Goal: Task Accomplishment & Management: Use online tool/utility

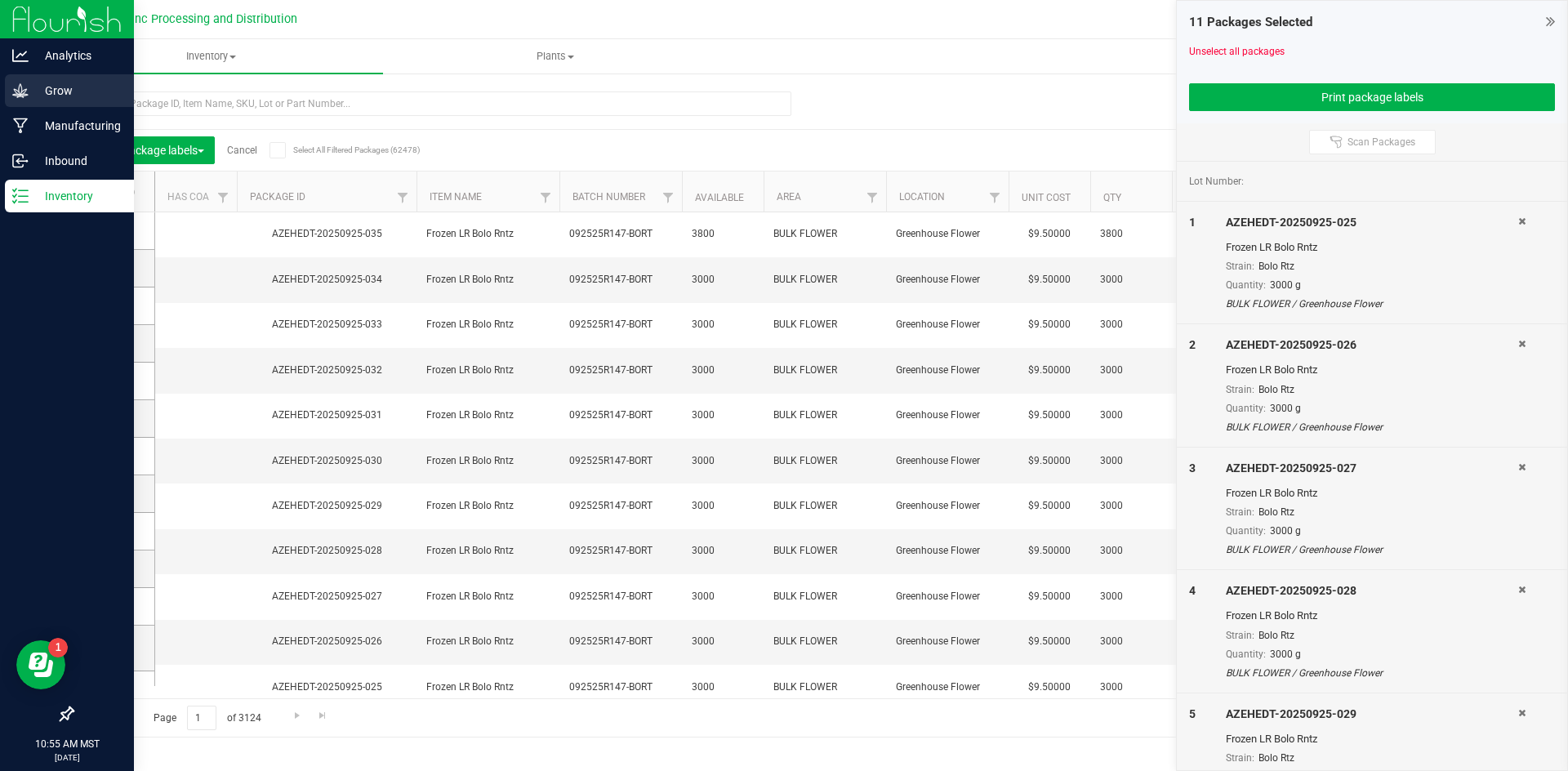
click at [69, 85] on p "Grow" at bounding box center [77, 91] width 98 height 20
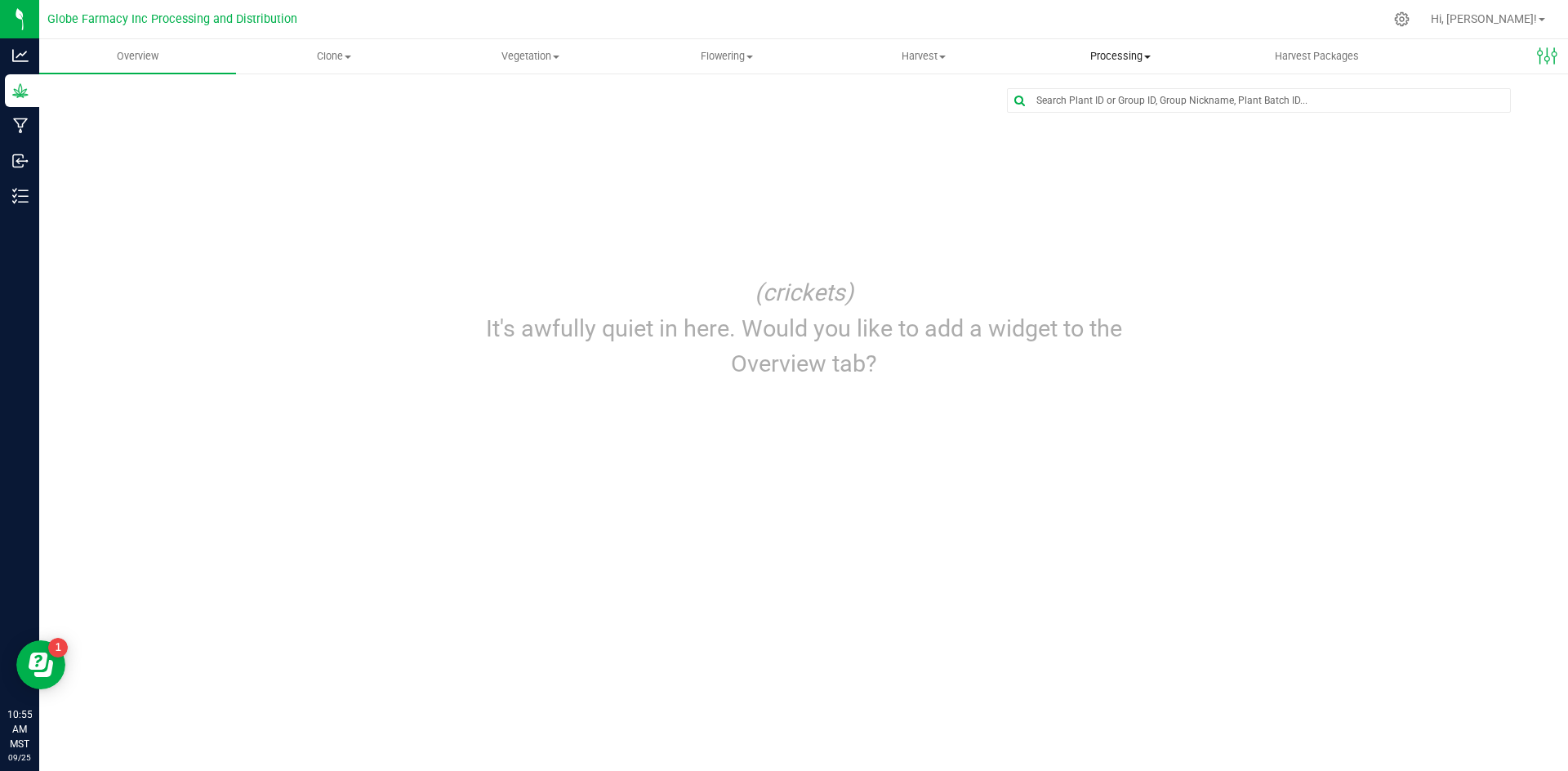
click at [1109, 51] on span "Processing" at bounding box center [1119, 55] width 195 height 15
click at [1113, 107] on li "Create package" at bounding box center [1120, 99] width 197 height 20
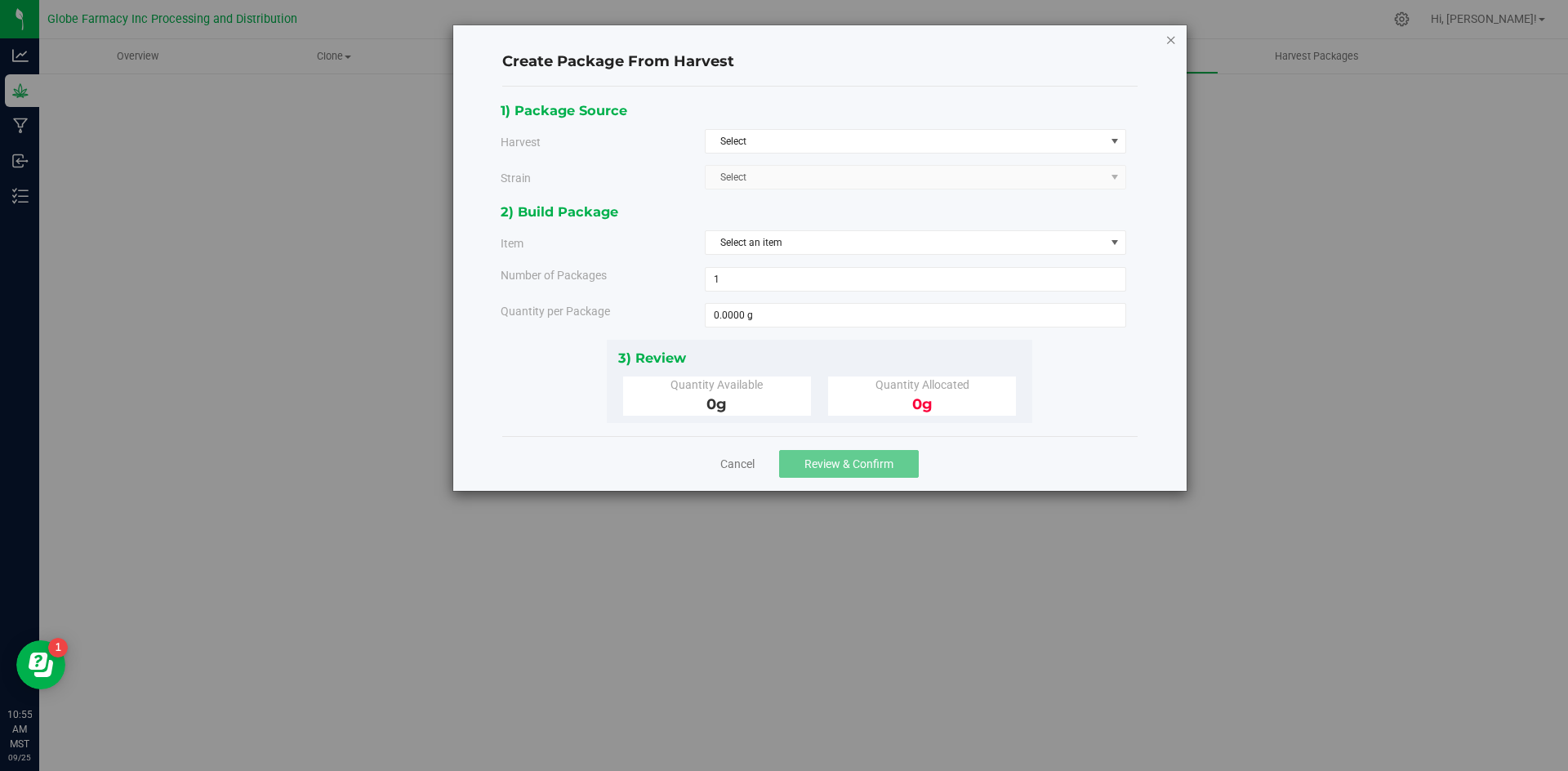
click at [1172, 39] on icon "button" at bounding box center [1172, 40] width 12 height 20
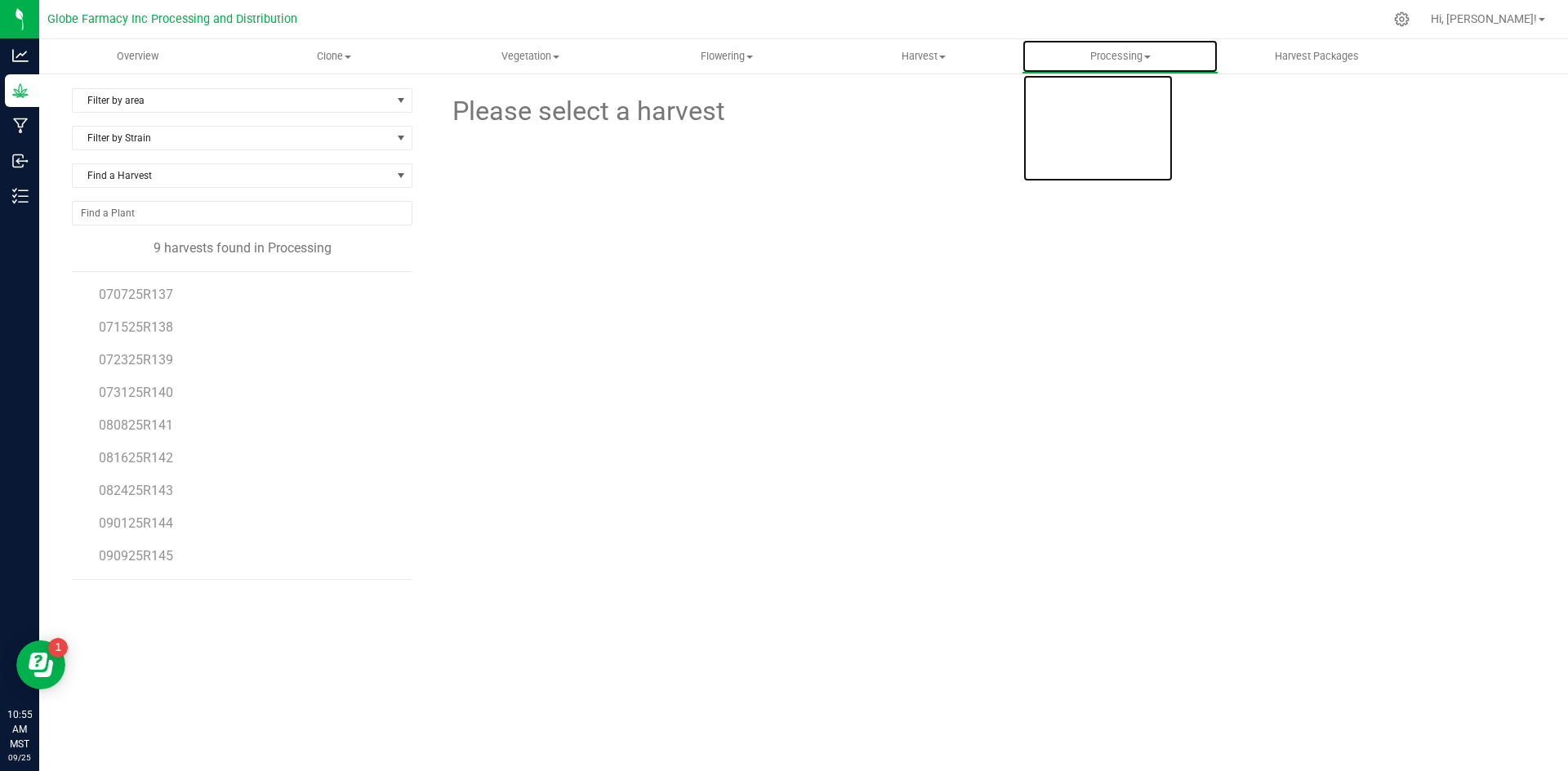
click at [1129, 59] on span "Processing" at bounding box center [1119, 55] width 195 height 15
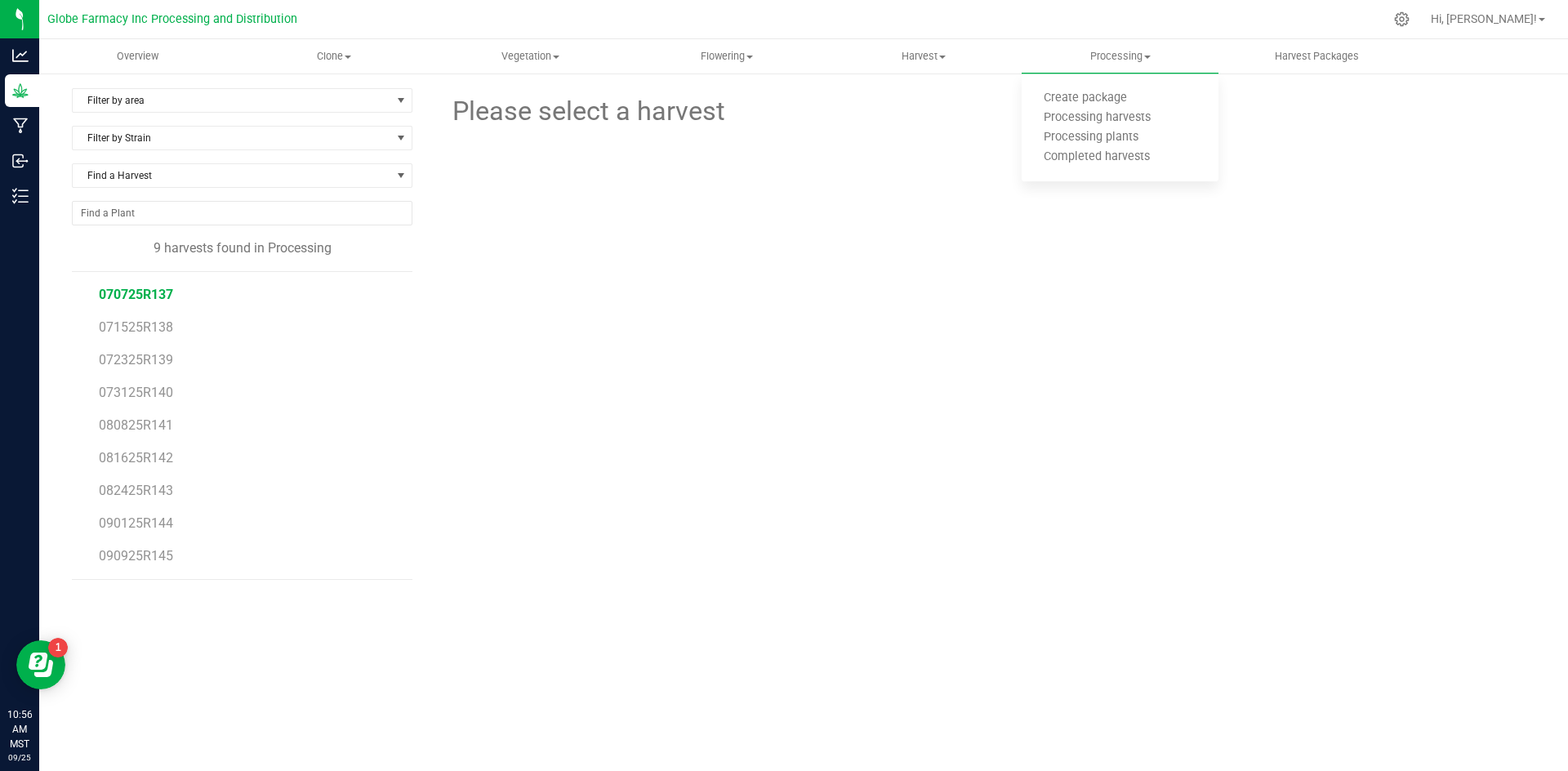
click at [166, 294] on span "070725R137" at bounding box center [136, 294] width 74 height 16
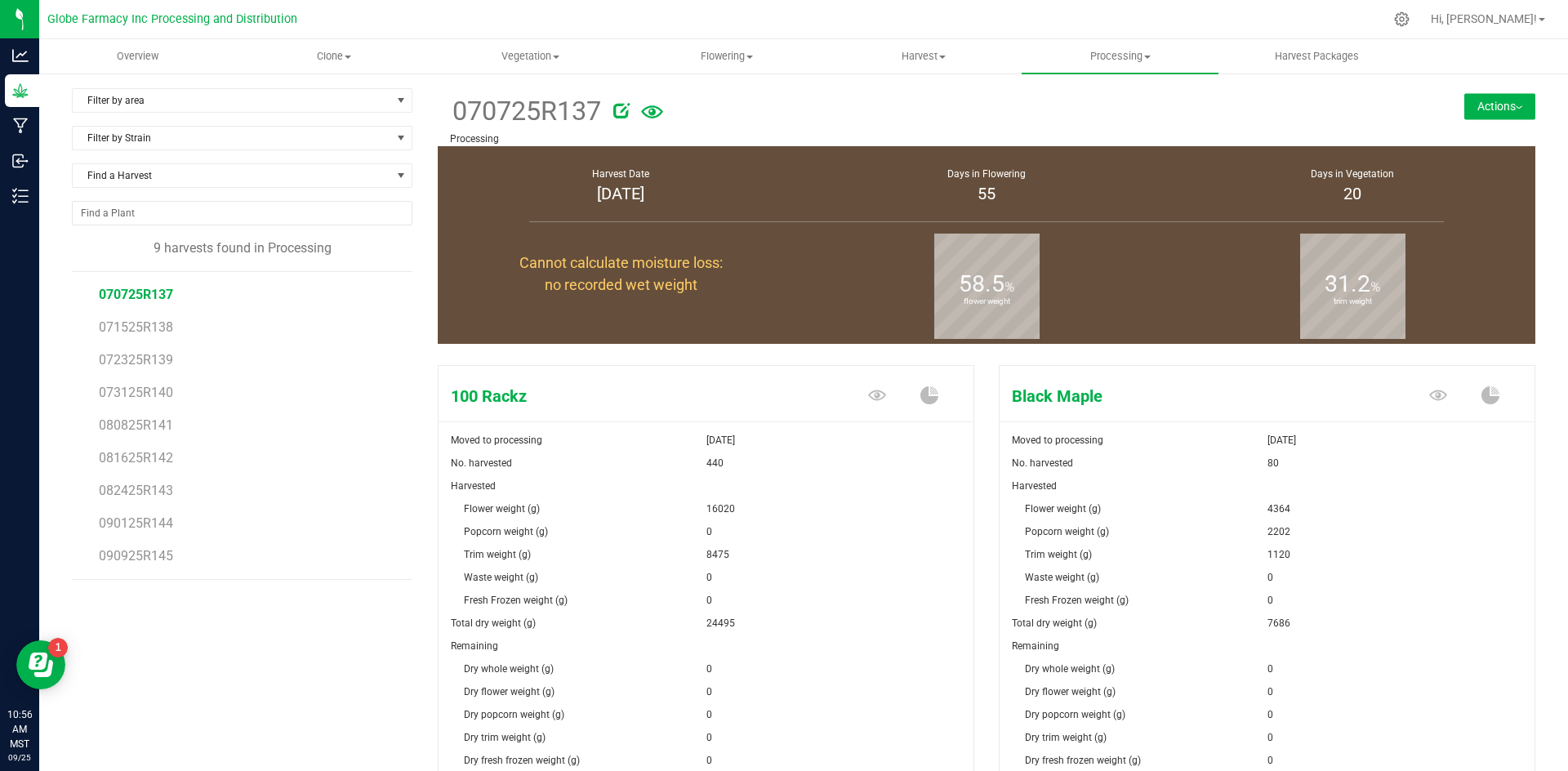
click at [1484, 113] on button "Actions" at bounding box center [1500, 106] width 71 height 26
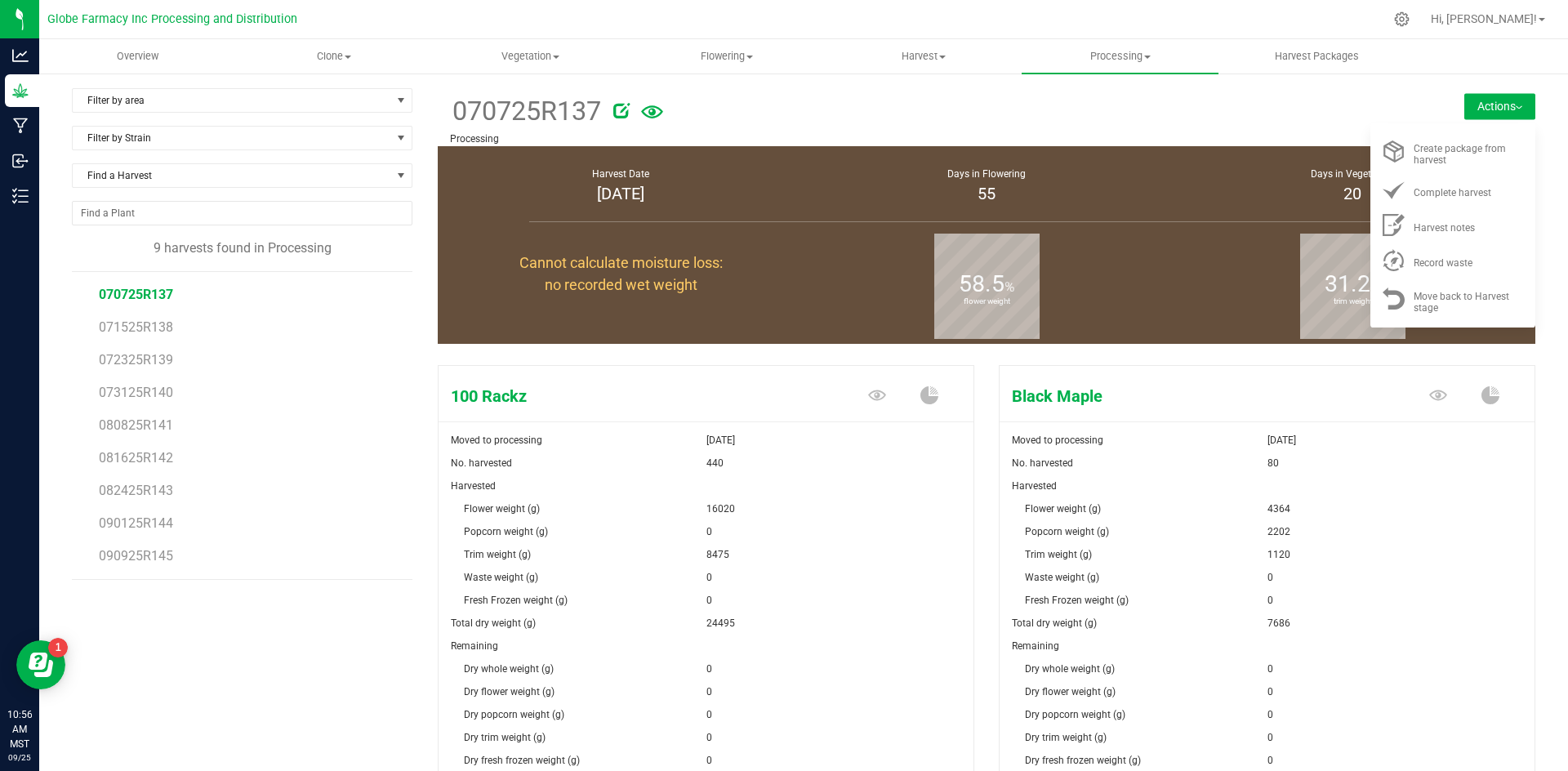
click at [1436, 640] on div "Remaining" at bounding box center [1267, 646] width 535 height 23
click at [1455, 193] on span "Complete harvest" at bounding box center [1452, 193] width 77 height 12
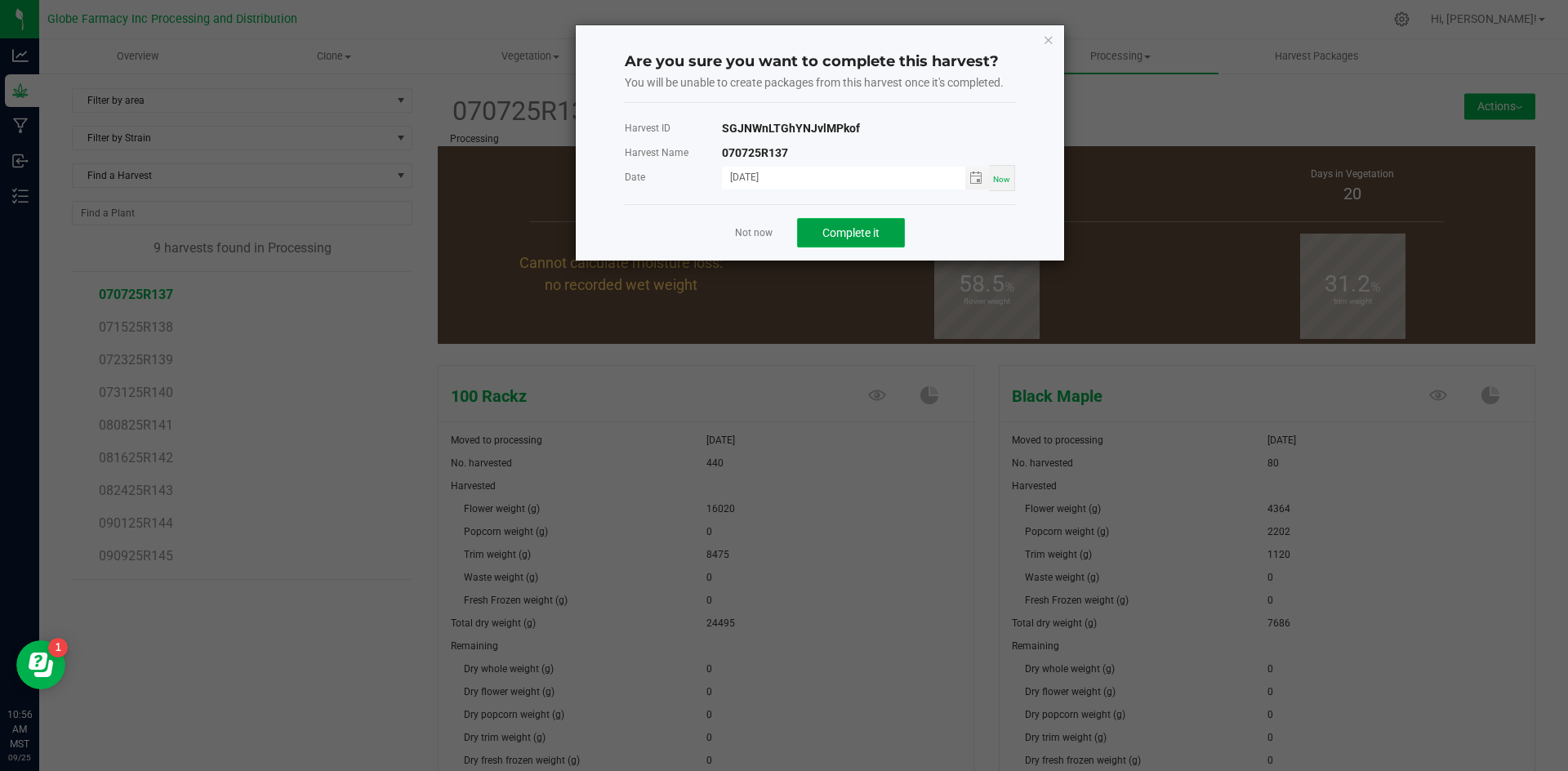
click at [842, 235] on span "Complete it" at bounding box center [851, 232] width 57 height 13
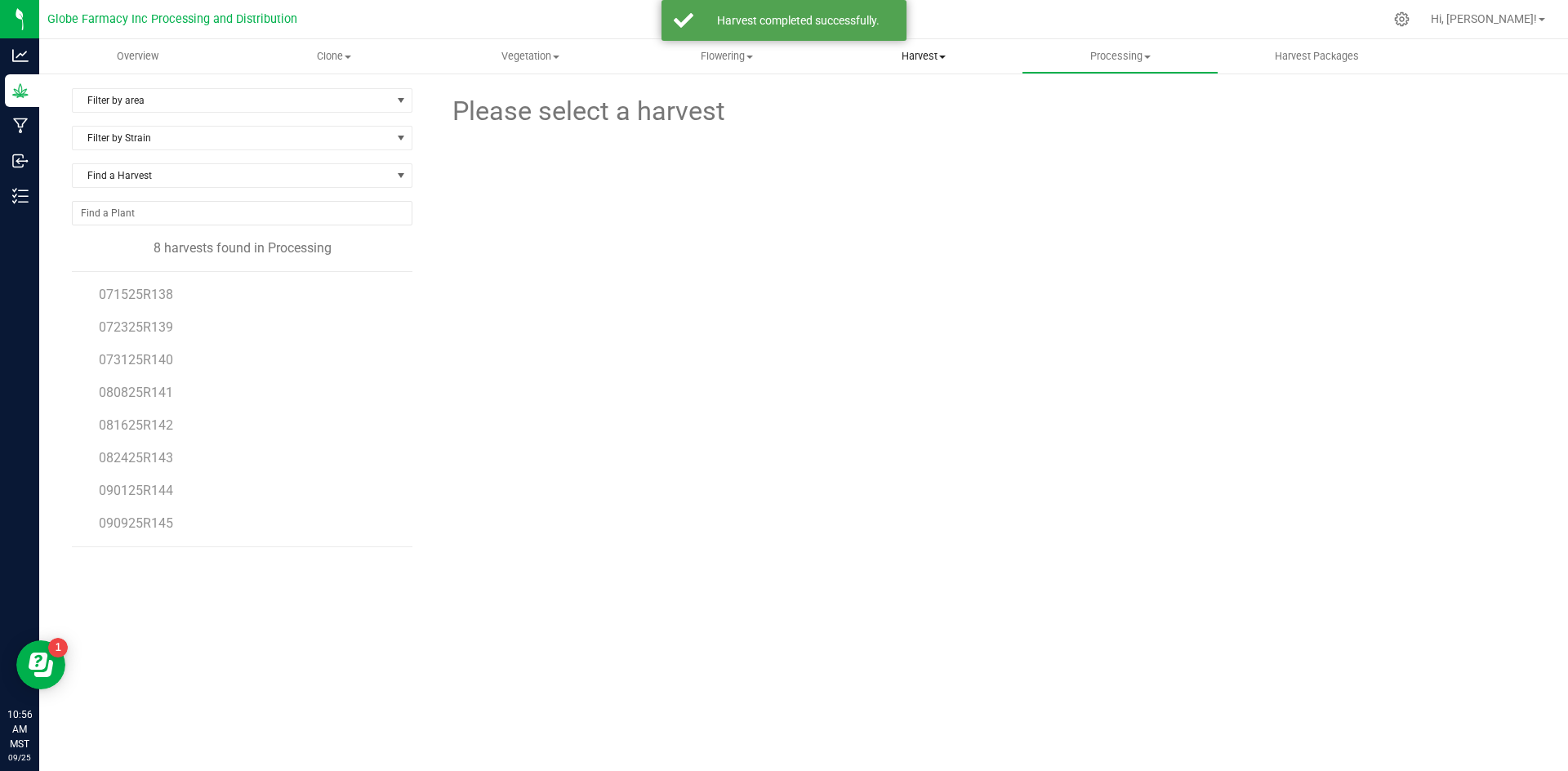
click at [913, 58] on span "Harvest" at bounding box center [923, 55] width 195 height 15
click at [889, 93] on span "Harvests" at bounding box center [872, 98] width 91 height 14
